Goal: Task Accomplishment & Management: Manage account settings

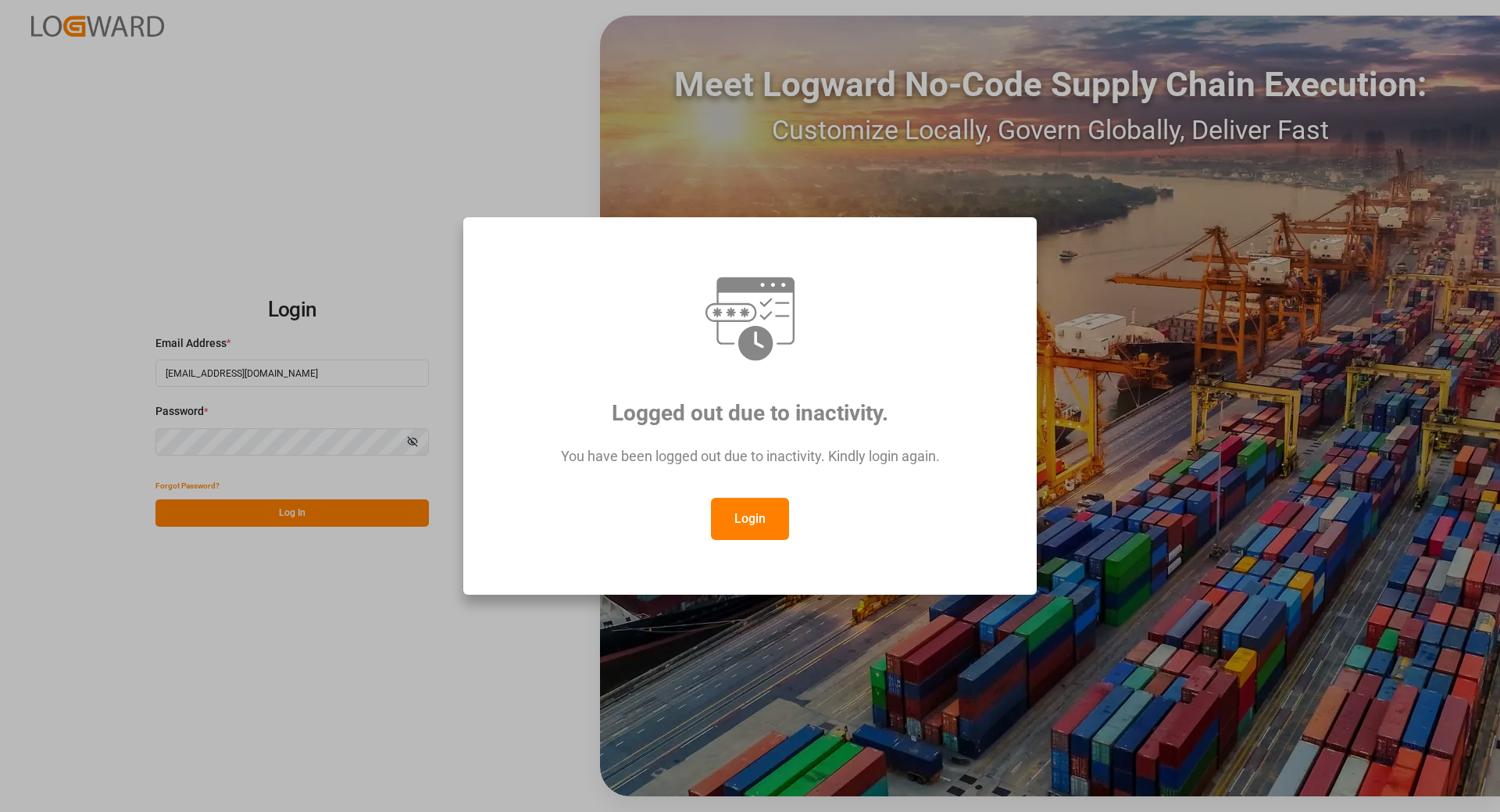
click at [748, 506] on button "Login" at bounding box center [750, 518] width 78 height 42
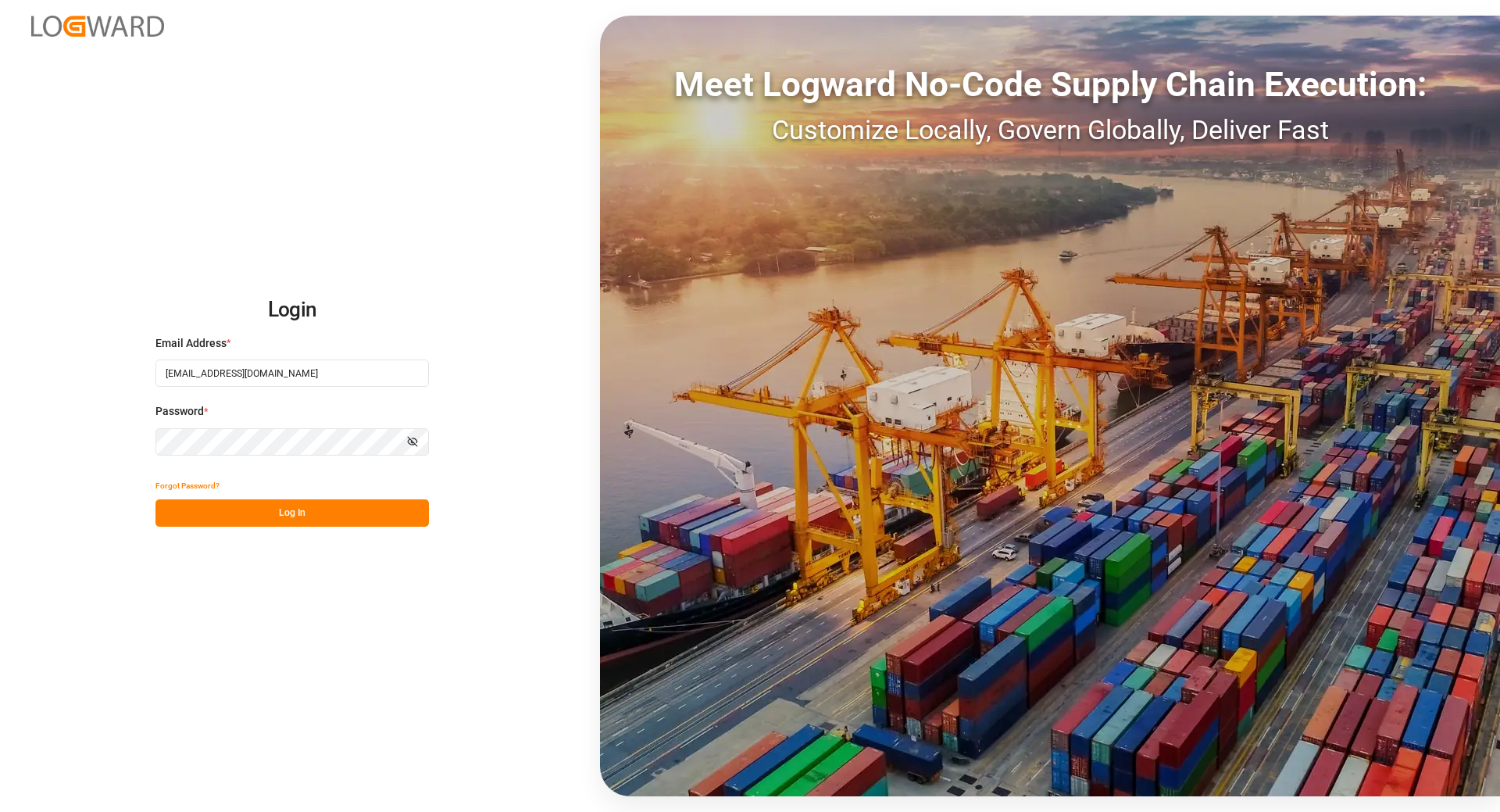
click at [297, 503] on button "Log In" at bounding box center [292, 513] width 274 height 27
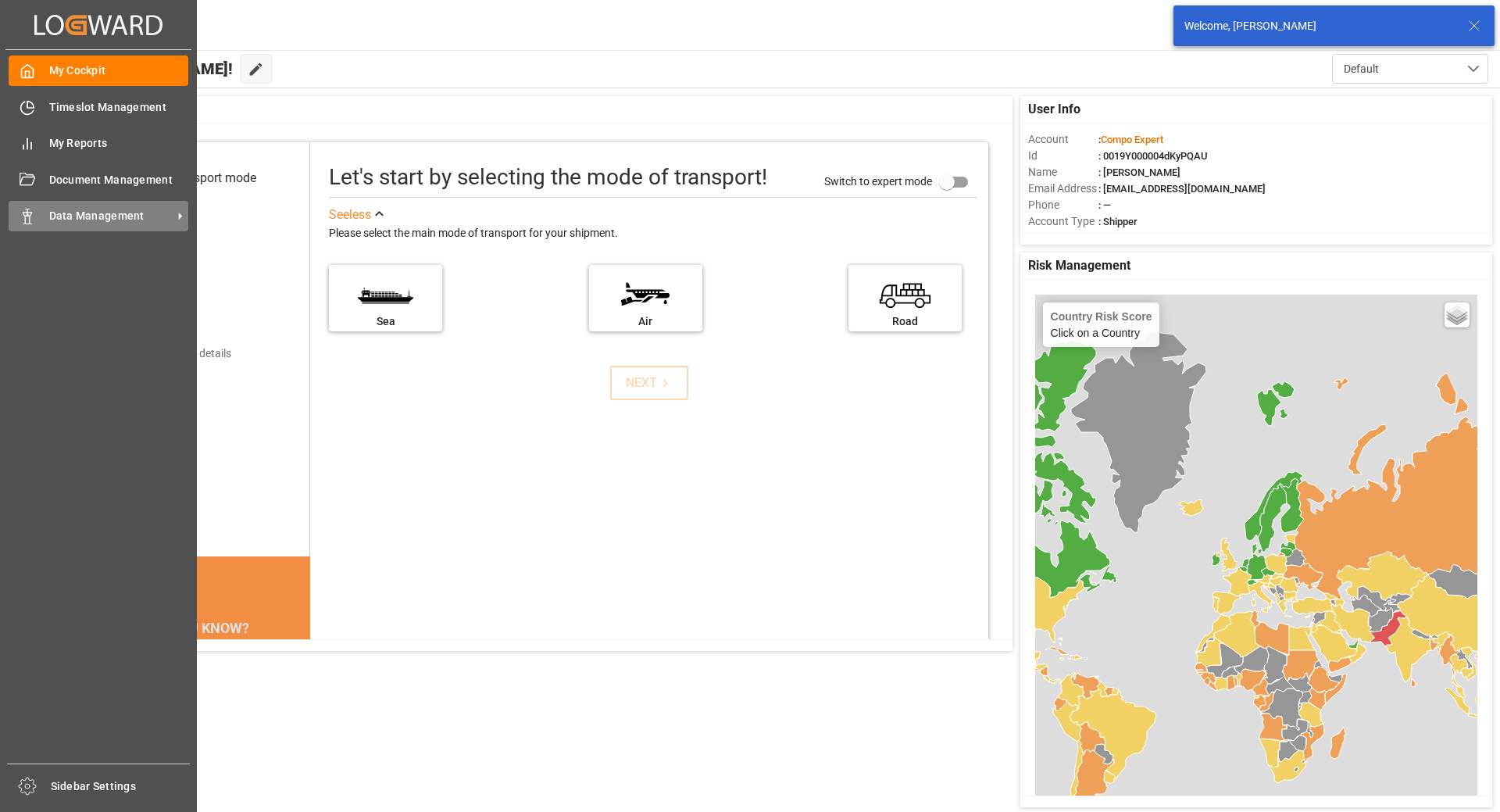
click at [100, 220] on span "Data Management" at bounding box center [111, 216] width 124 height 16
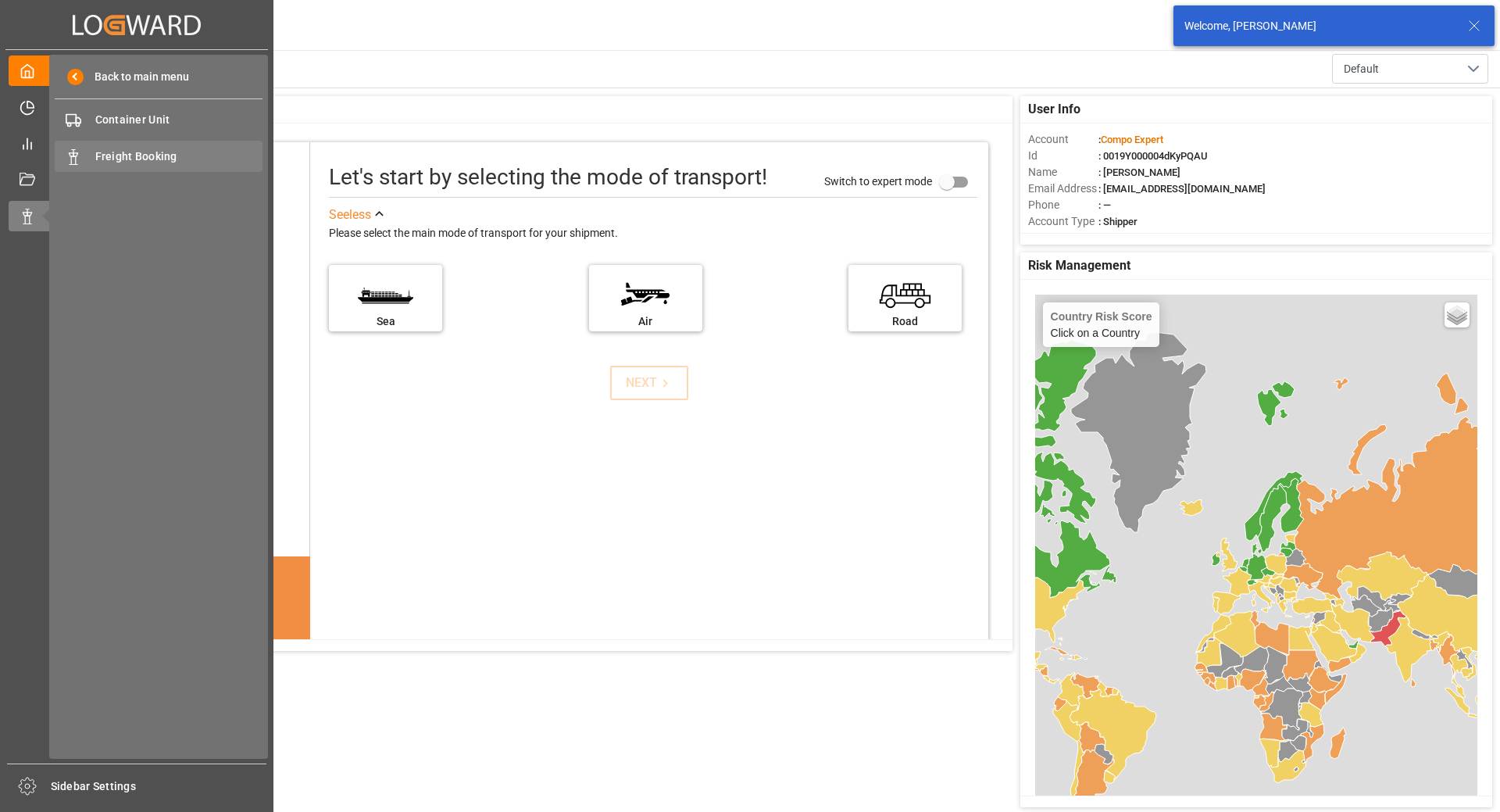
click at [131, 158] on span "Freight Booking" at bounding box center [179, 156] width 168 height 16
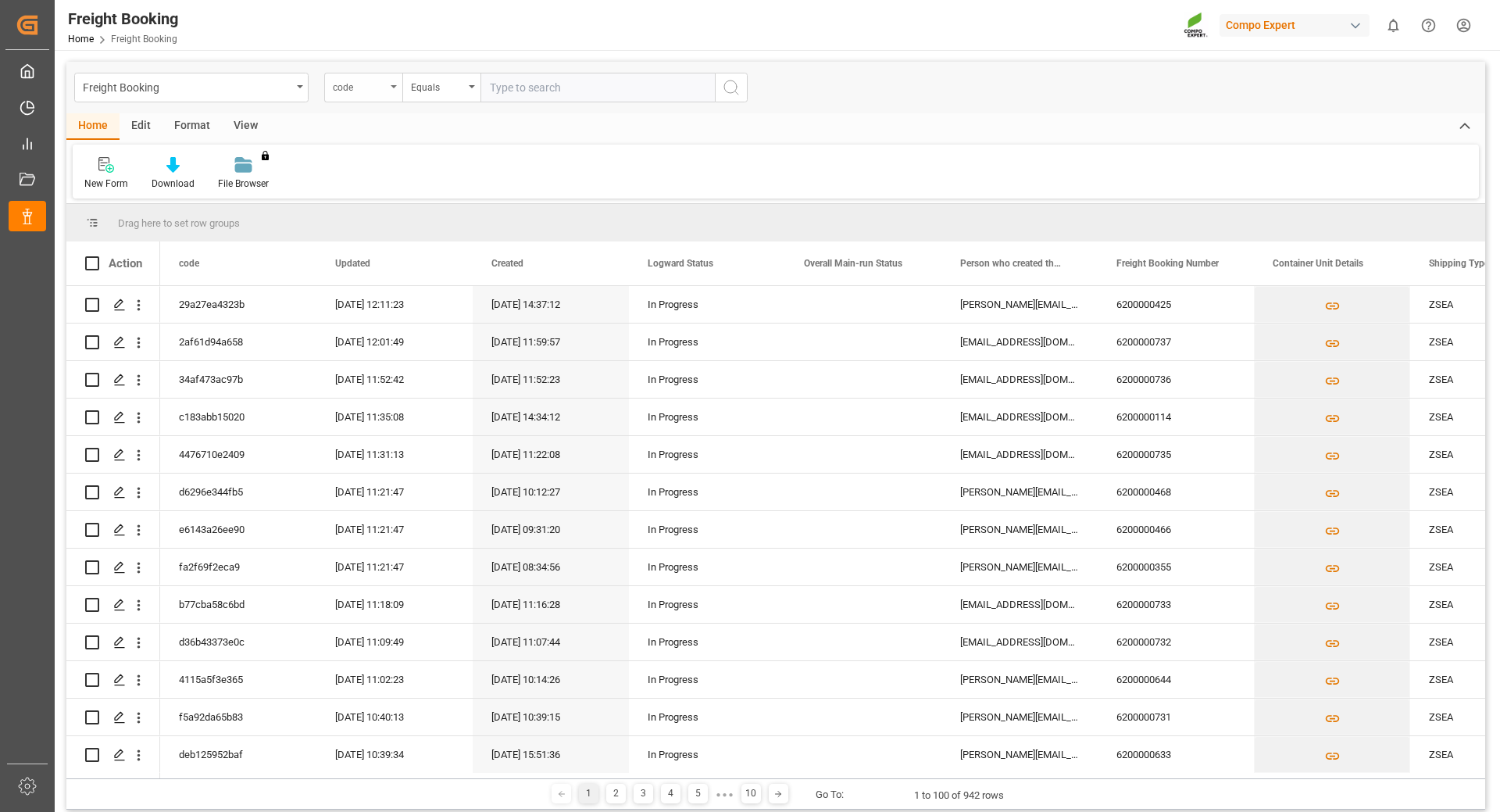
click at [381, 83] on div "code" at bounding box center [359, 85] width 53 height 18
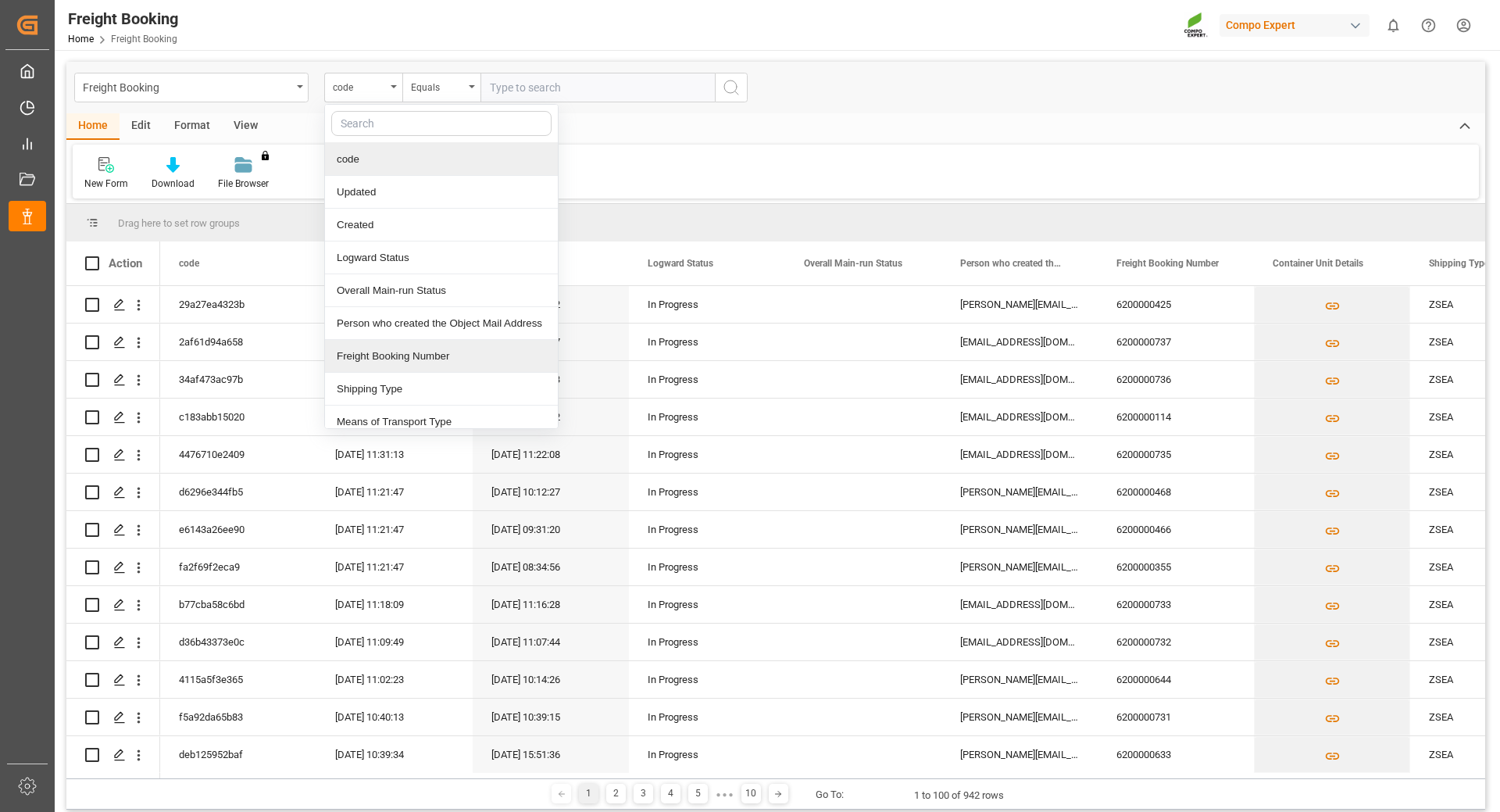
click at [374, 359] on div "Freight Booking Number" at bounding box center [441, 356] width 233 height 33
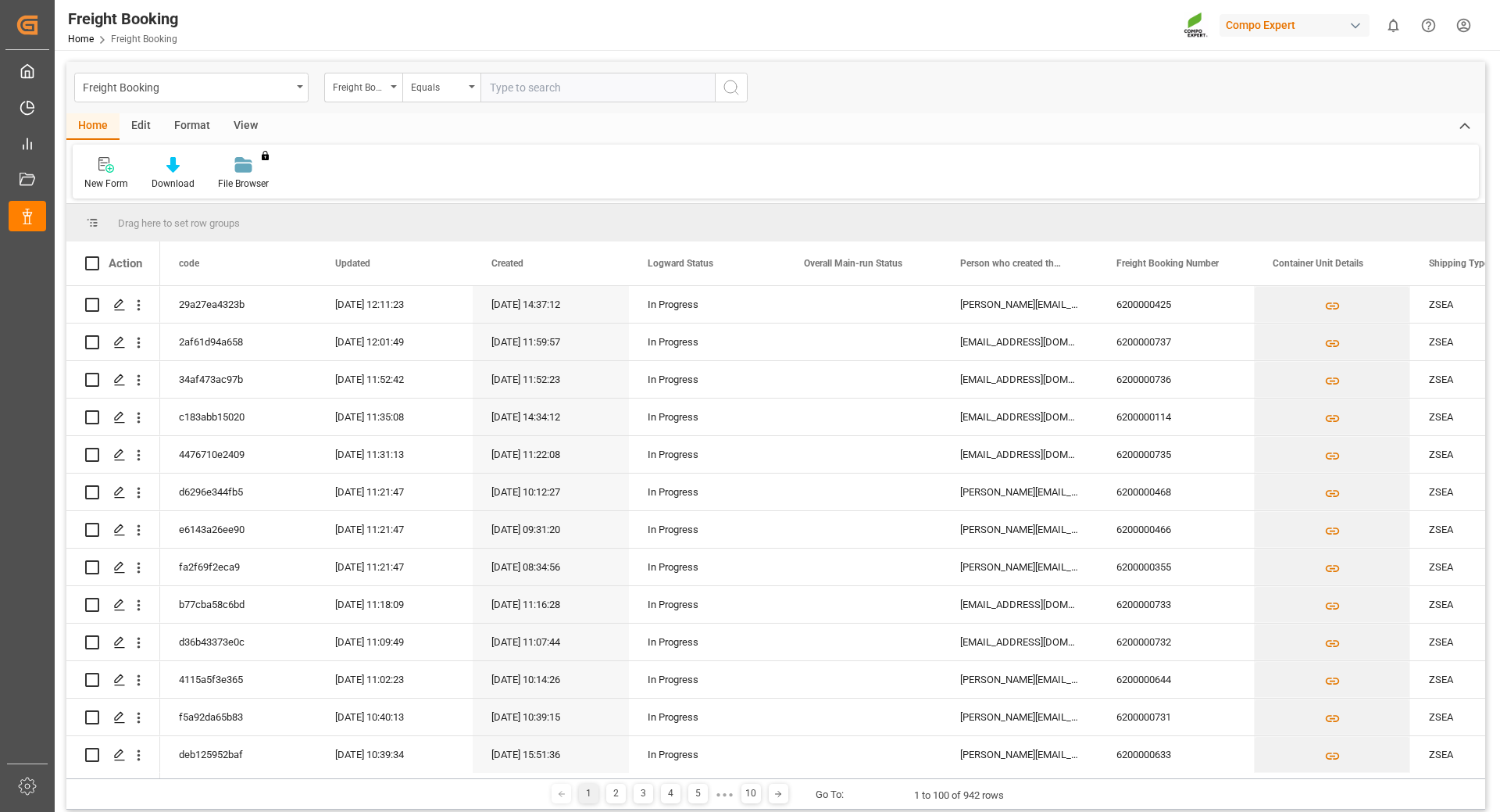
click at [535, 81] on input "text" at bounding box center [598, 87] width 235 height 30
paste input "6200000633"
type input "6200000633"
click at [730, 83] on icon "search button" at bounding box center [731, 87] width 19 height 19
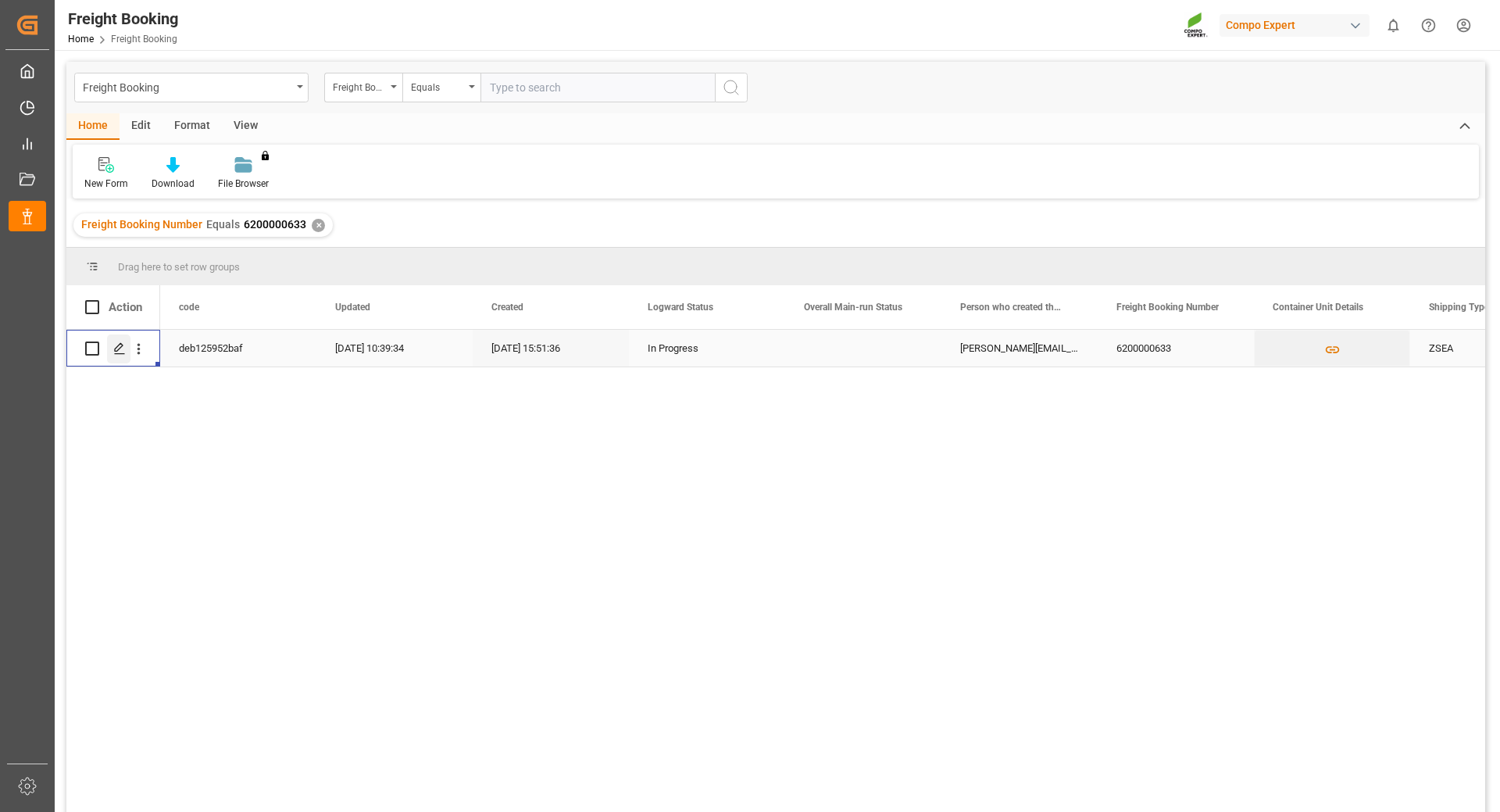
click at [119, 351] on icon "Press SPACE to select this row." at bounding box center [120, 348] width 13 height 13
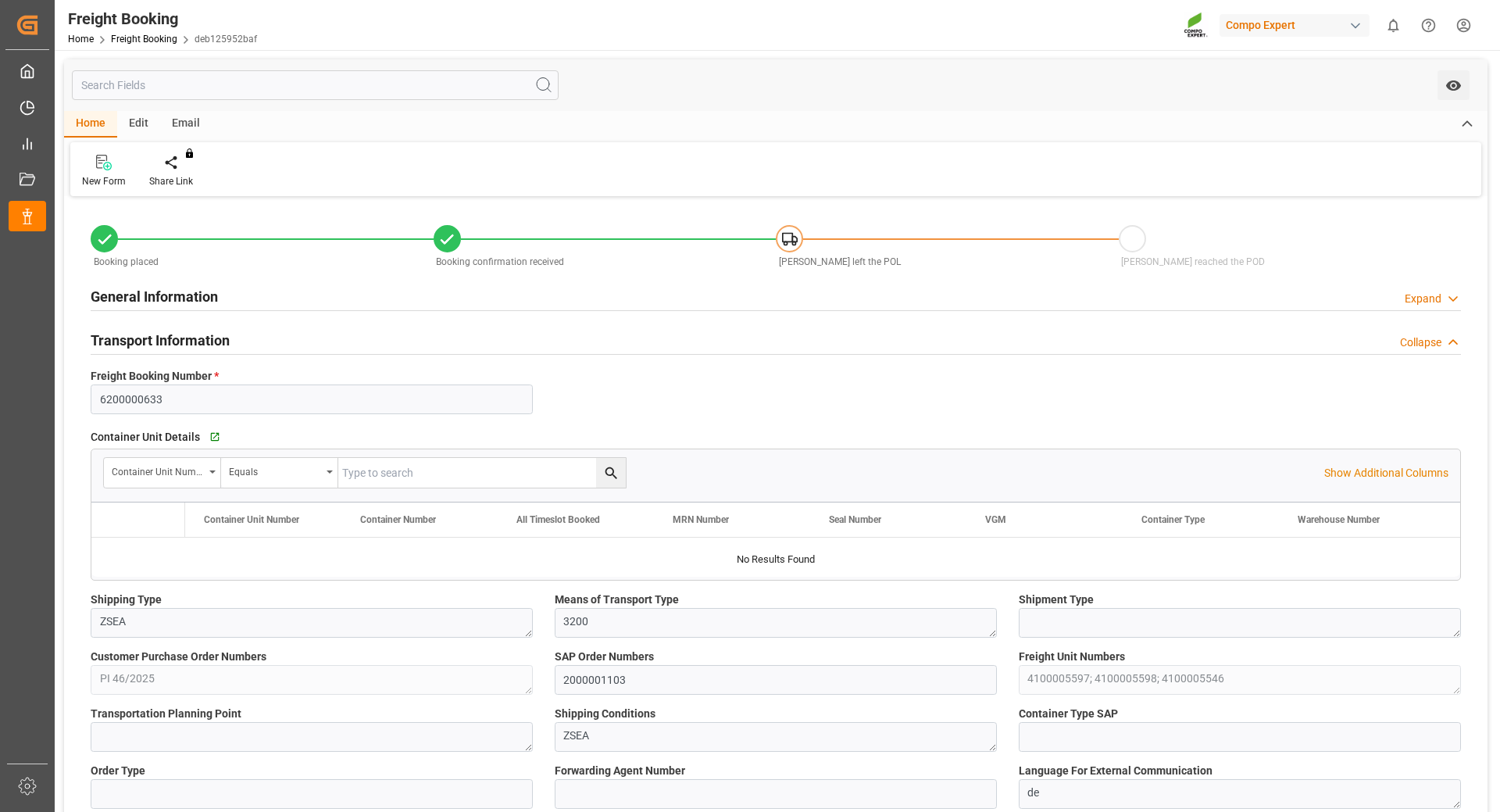
type input "Maersk"
type input "Maersk Line AS"
type input "9450404"
type input "BEANR"
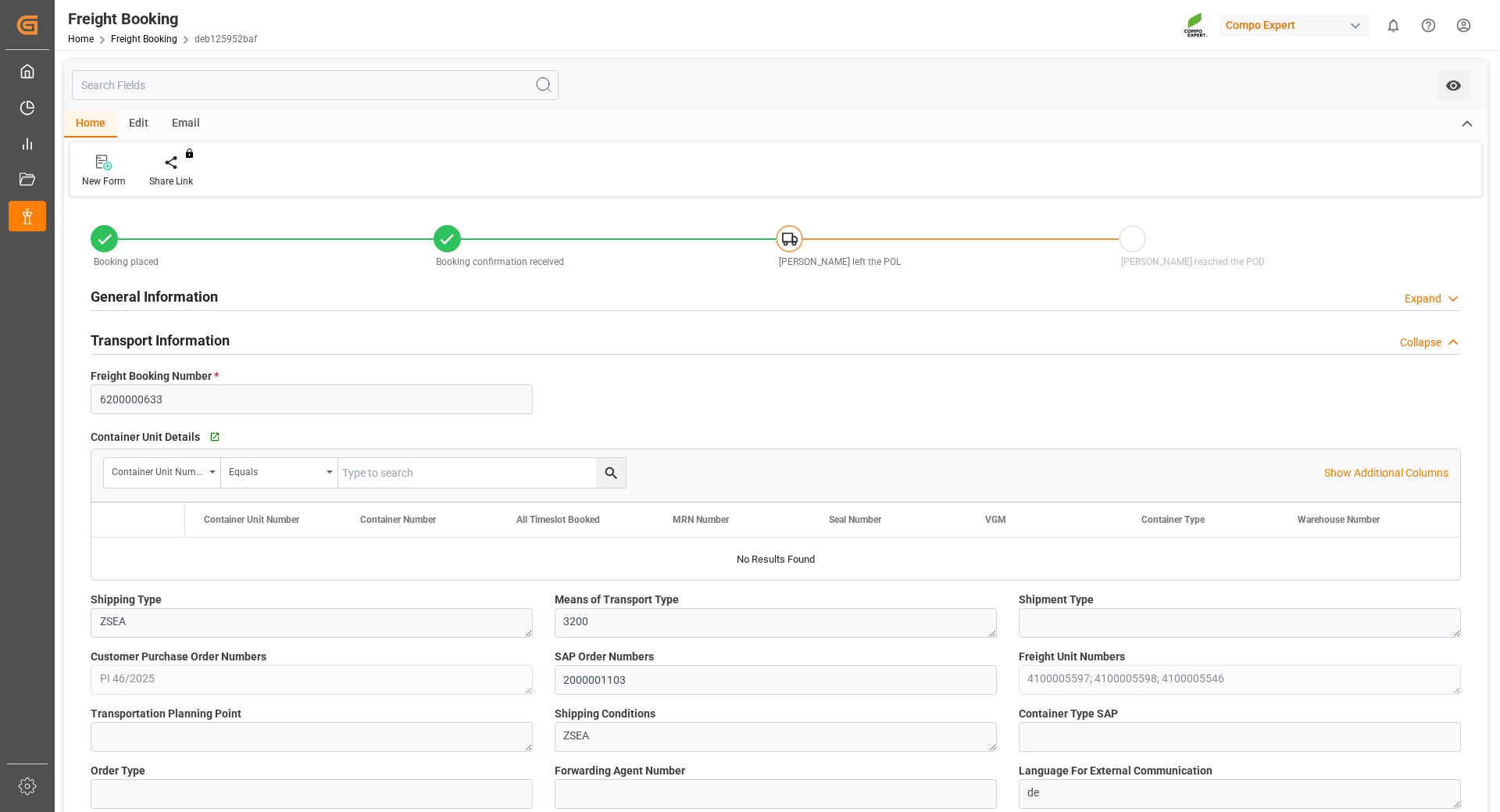
type input "TRIZM"
type input "0"
type input "142996.14"
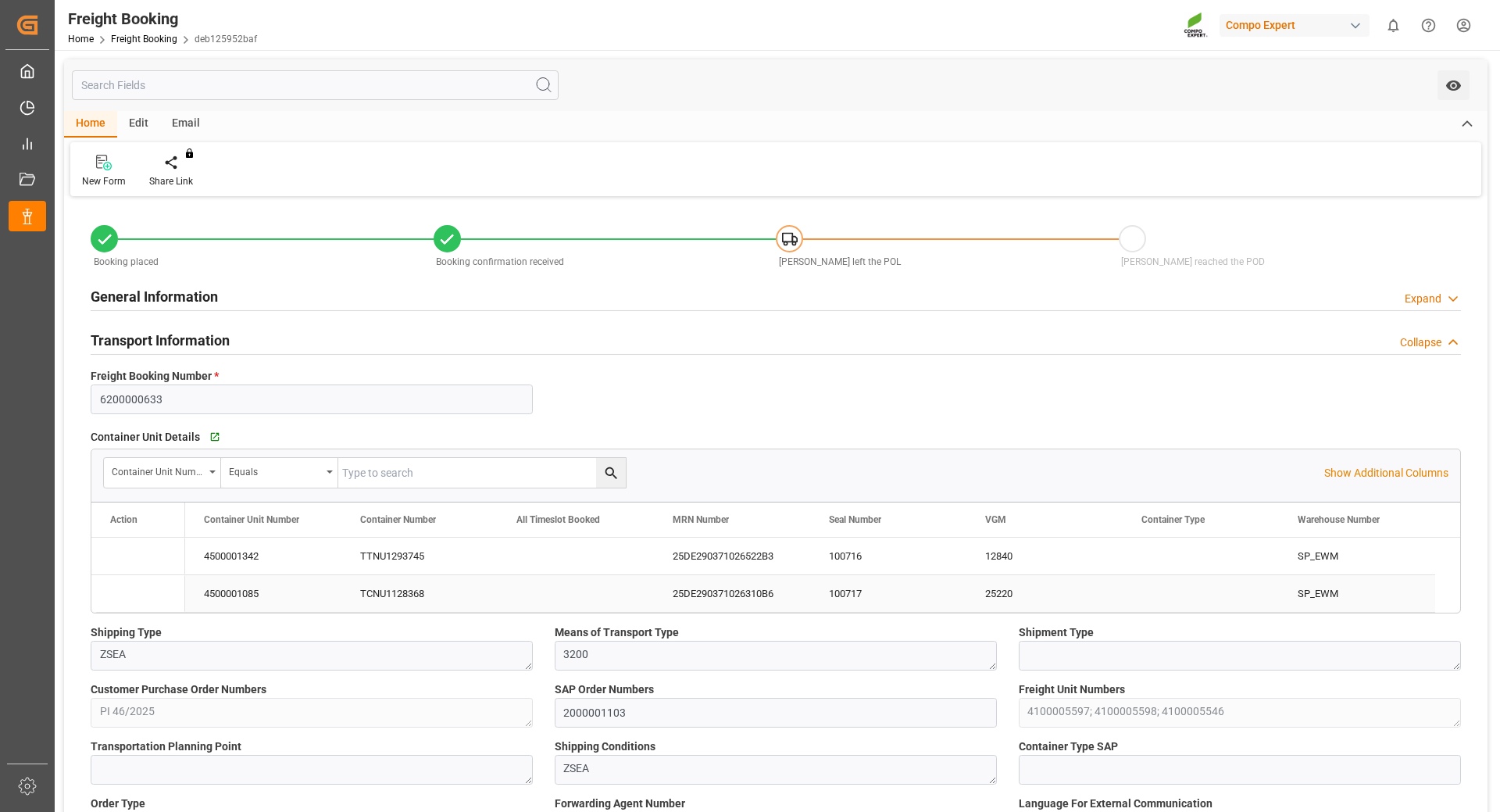
type input "[DATE] 01:00"
type input "[DATE] 19:00"
type input "[DATE] 03:00"
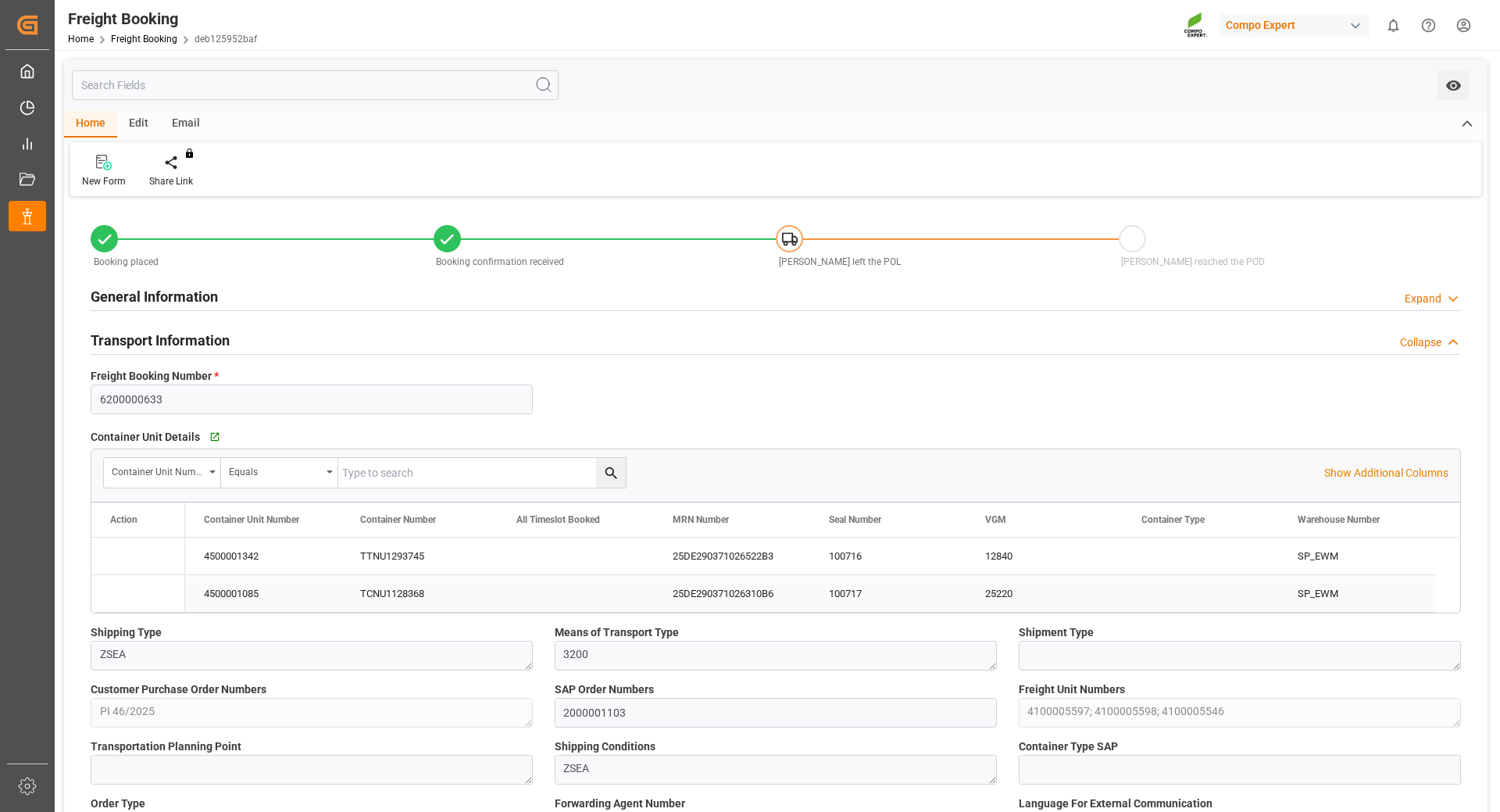
type input "[DATE] 15:51"
type input "[DATE] 16:07"
type input "[DATE] 10:07"
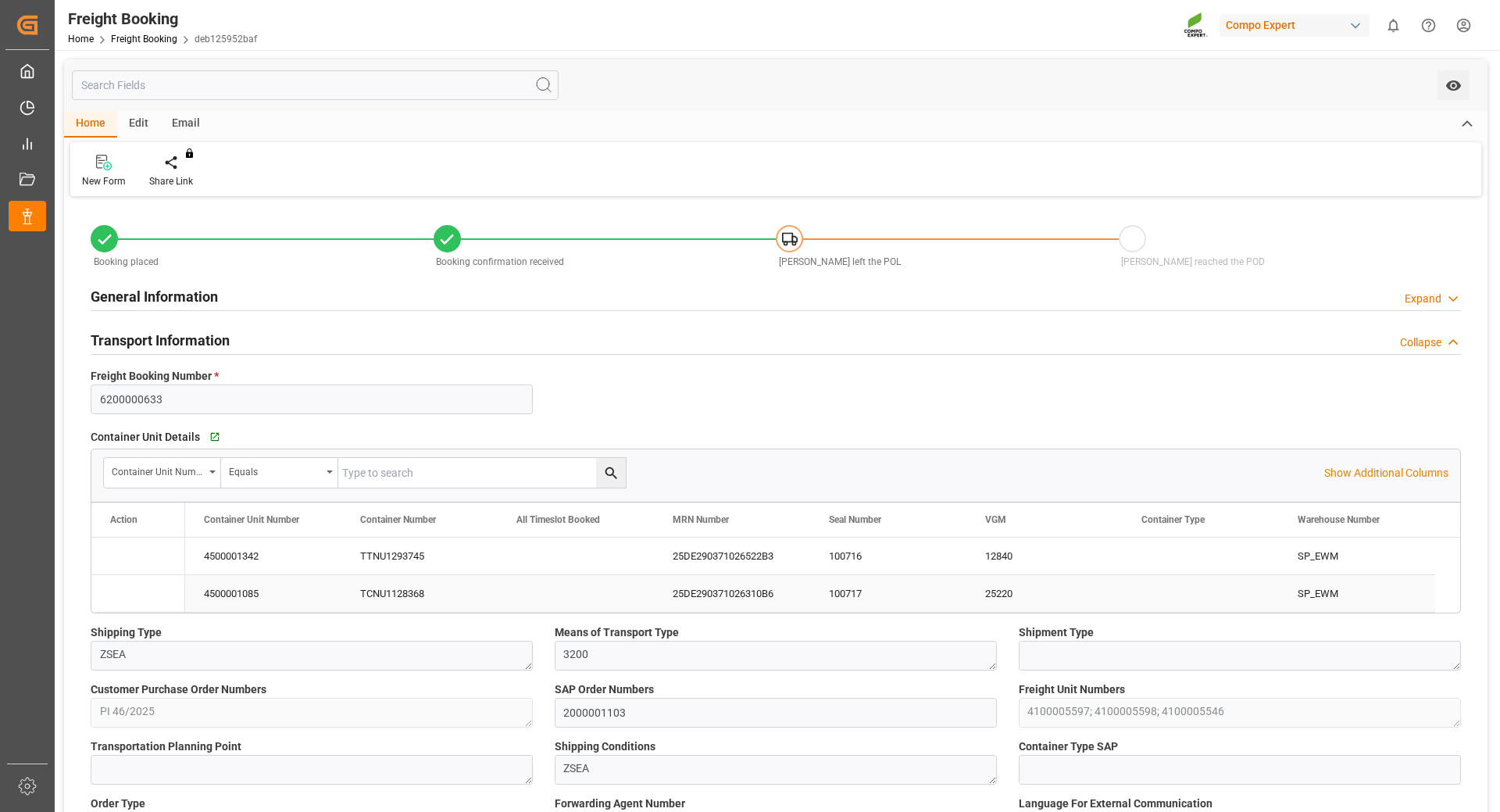
type input "[DATE] 10:07"
type input "[DATE] 08:29"
